Goal: Task Accomplishment & Management: Manage account settings

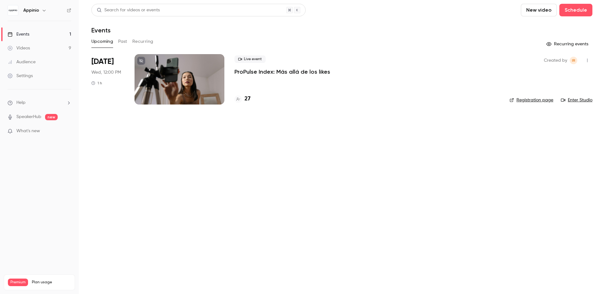
click at [123, 46] on button "Past" at bounding box center [122, 42] width 9 height 10
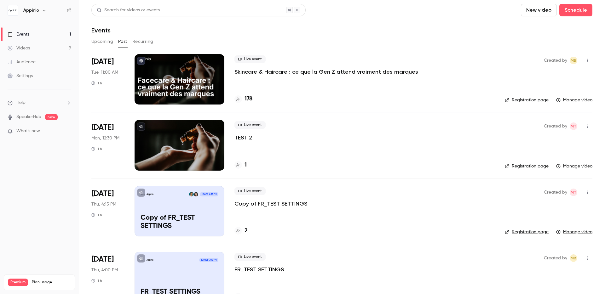
click at [323, 74] on p "Skincare & Haircare : ce que la Gen Z attend vraiment des marques" at bounding box center [327, 72] width 184 height 8
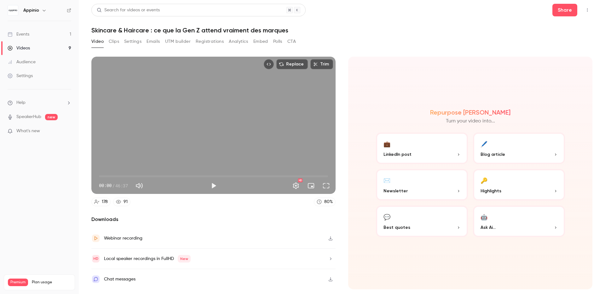
click at [148, 42] on button "Emails" at bounding box center [153, 42] width 13 height 10
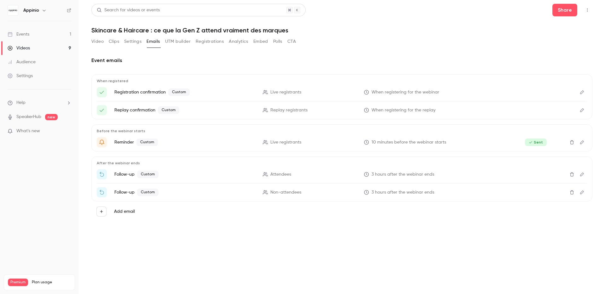
click at [583, 176] on icon "Edit" at bounding box center [582, 174] width 5 height 4
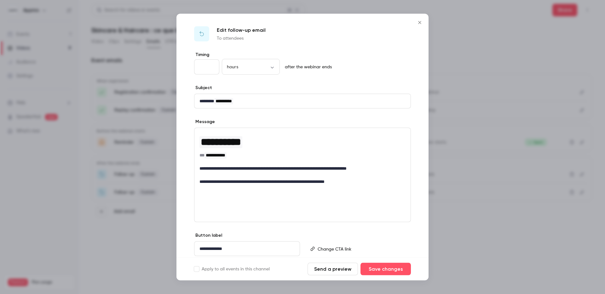
click at [206, 68] on input "*" at bounding box center [206, 67] width 25 height 15
type input "*"
click at [211, 67] on input "*" at bounding box center [206, 67] width 25 height 15
click at [388, 266] on button "Save changes" at bounding box center [386, 269] width 50 height 13
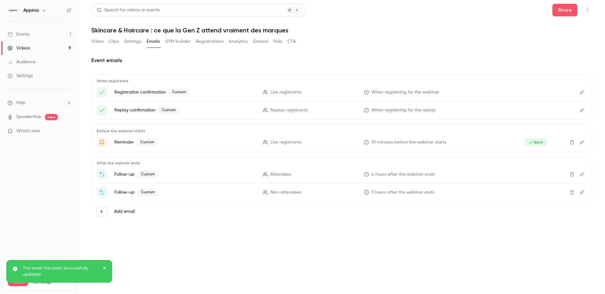
click at [582, 193] on icon "Edit" at bounding box center [582, 193] width 4 height 4
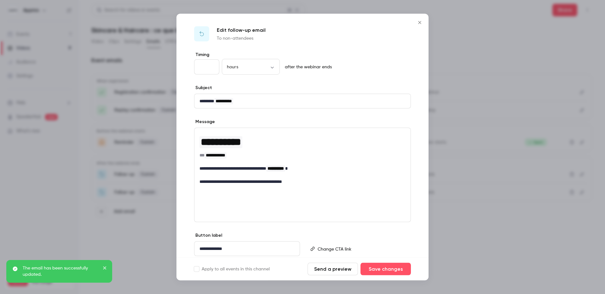
type input "*"
click at [213, 66] on input "*" at bounding box center [206, 67] width 25 height 15
click at [258, 71] on div "hours ***** ​" at bounding box center [251, 67] width 58 height 15
click at [370, 70] on div "* hours ***** ​ after the webinar ends" at bounding box center [302, 67] width 217 height 15
click at [395, 266] on button "Save changes" at bounding box center [386, 269] width 50 height 13
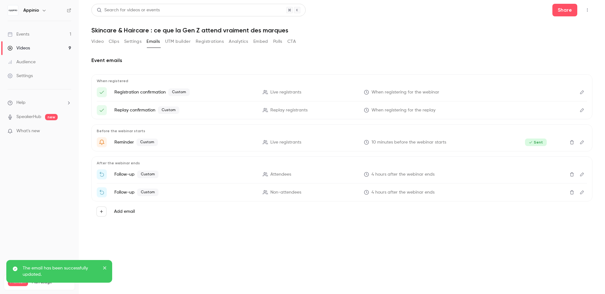
drag, startPoint x: 324, startPoint y: 240, endPoint x: 321, endPoint y: 238, distance: 3.6
click at [324, 240] on section "Video Clips Settings Emails UTM builder Registrations Analytics Embed Polls CTA…" at bounding box center [341, 164] width 501 height 254
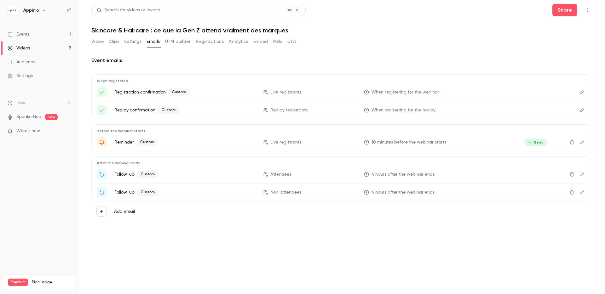
click at [102, 40] on button "Video" at bounding box center [97, 42] width 12 height 10
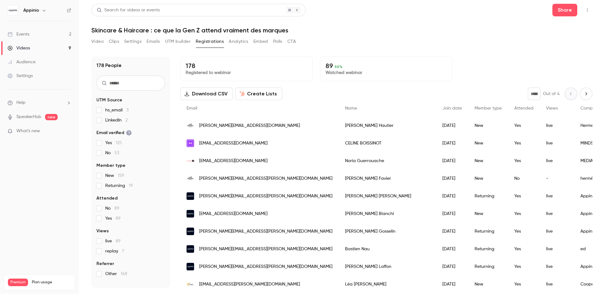
scroll to position [553, 0]
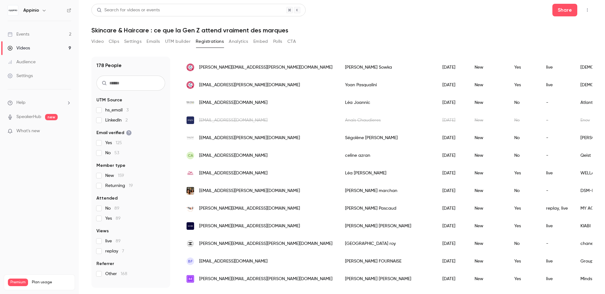
click at [152, 43] on button "Emails" at bounding box center [153, 42] width 13 height 10
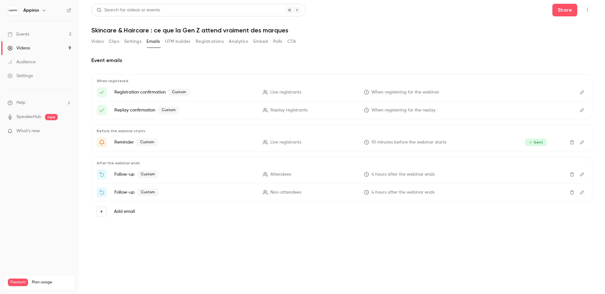
click at [583, 175] on icon "Edit" at bounding box center [582, 174] width 5 height 4
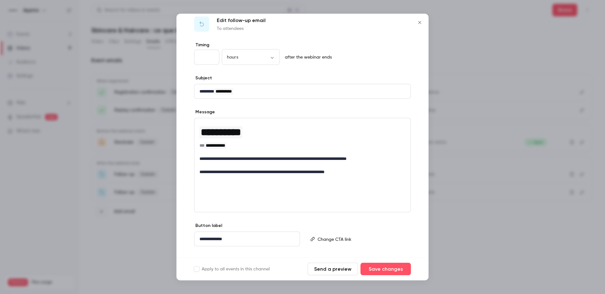
scroll to position [21, 0]
